Goal: Task Accomplishment & Management: Manage account settings

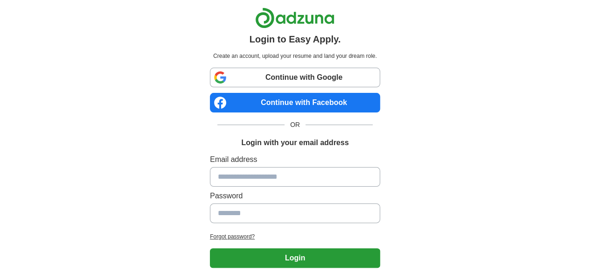
click at [257, 75] on link "Continue with Google" at bounding box center [295, 78] width 170 height 20
click at [221, 69] on link "Continue with Google" at bounding box center [295, 78] width 170 height 20
click at [266, 79] on link "Continue with Google" at bounding box center [295, 78] width 170 height 20
